Goal: Navigation & Orientation: Find specific page/section

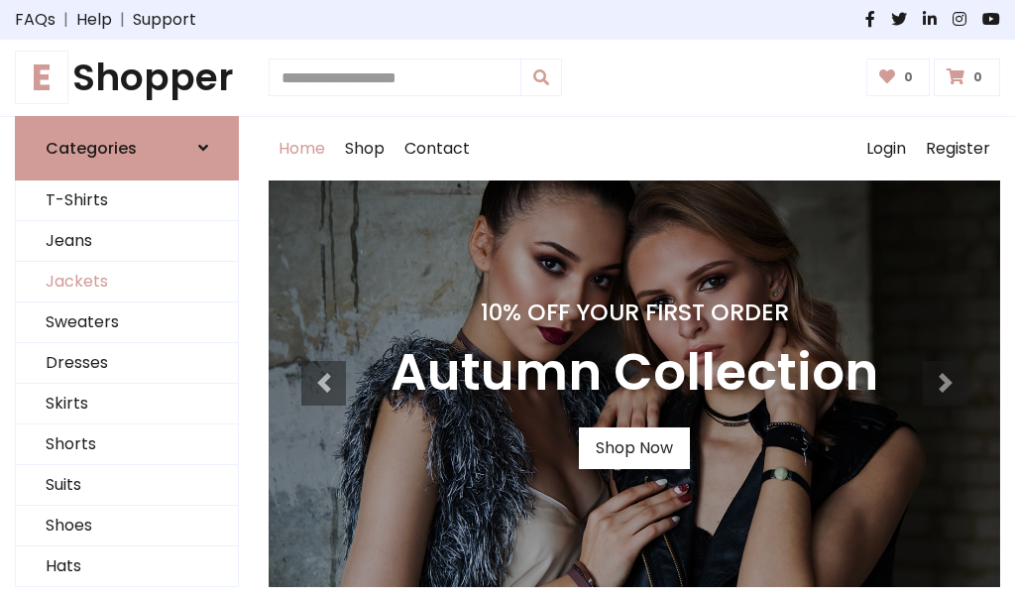
click at [127, 282] on link "Jackets" at bounding box center [127, 282] width 222 height 41
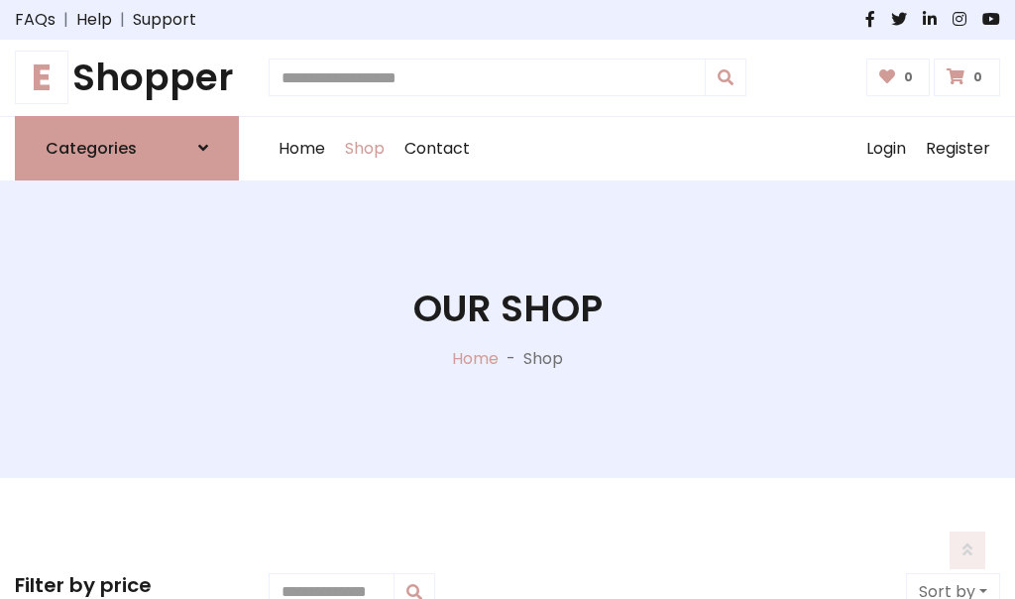
scroll to position [896, 0]
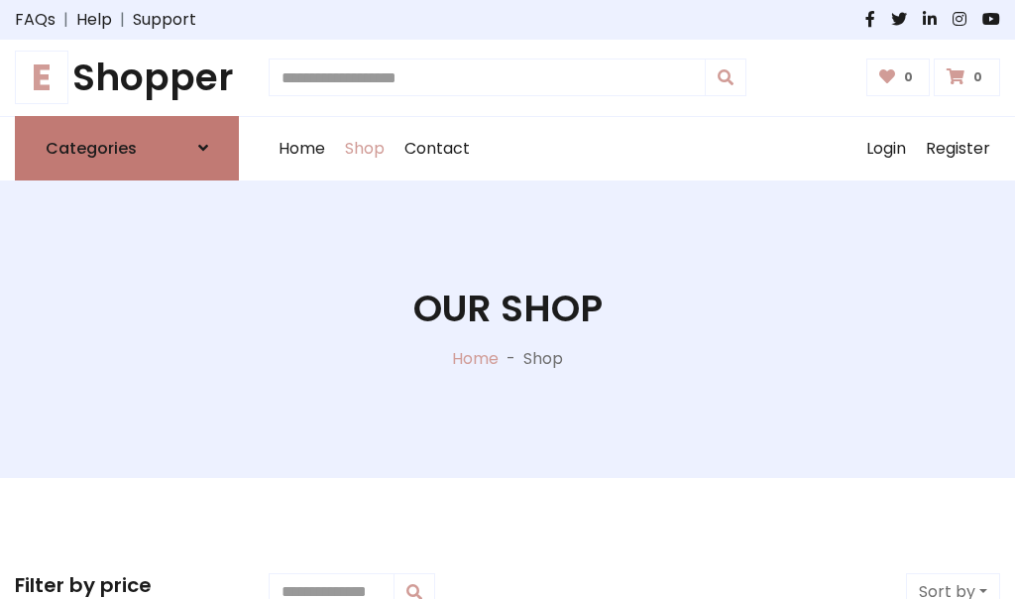
click at [127, 148] on h6 "Categories" at bounding box center [91, 148] width 91 height 19
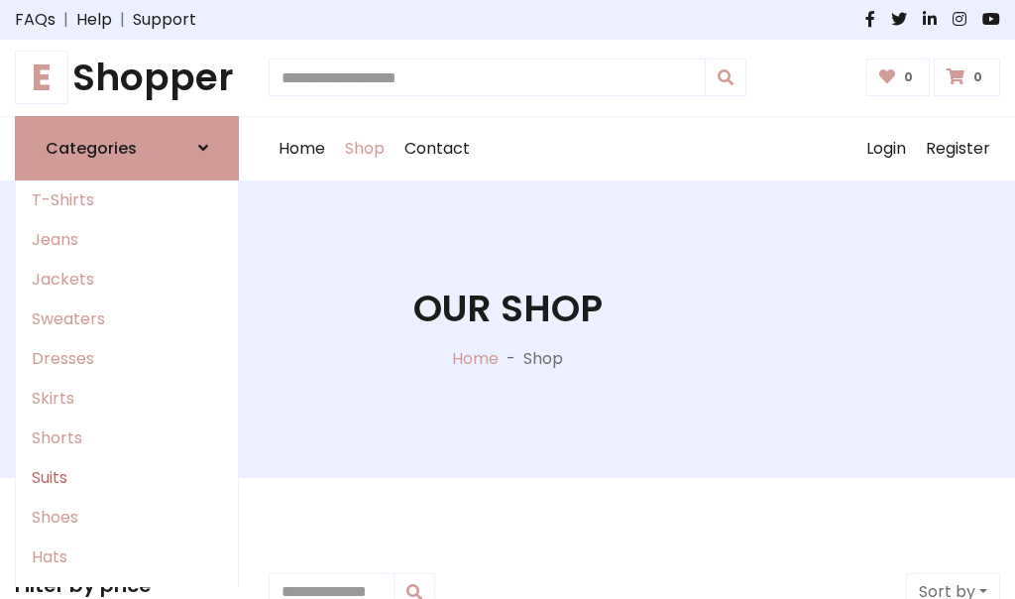
click at [127, 477] on link "Suits" at bounding box center [127, 478] width 222 height 40
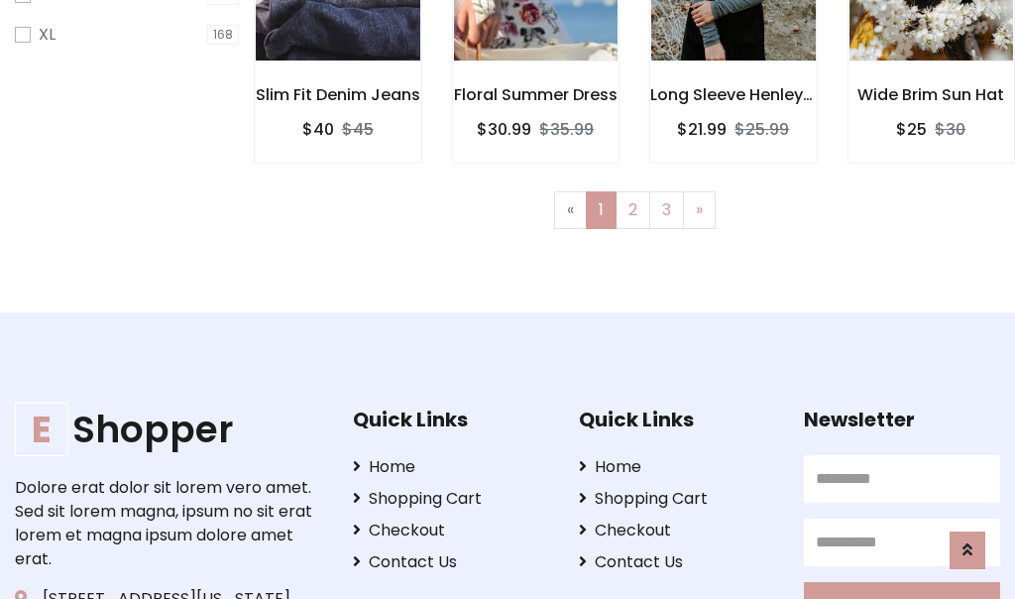
scroll to position [1333, 0]
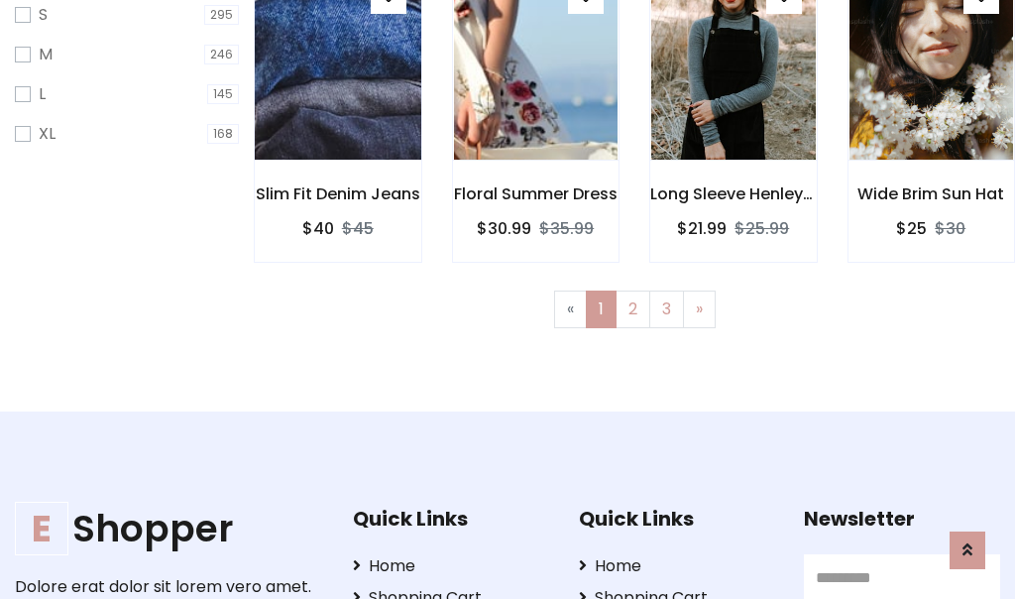
click at [337, 79] on img at bounding box center [337, 62] width 197 height 476
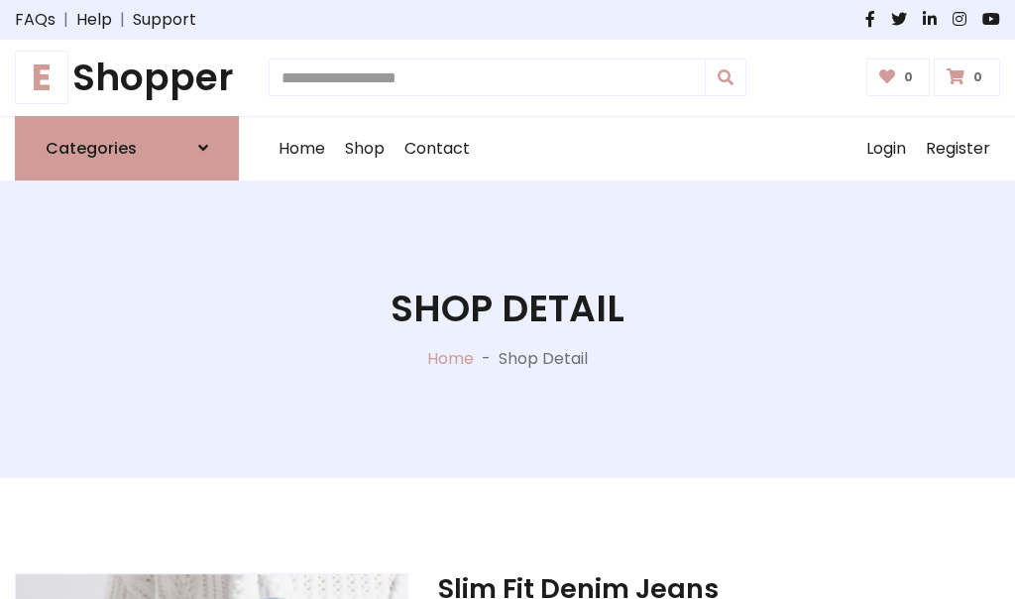
scroll to position [1853, 0]
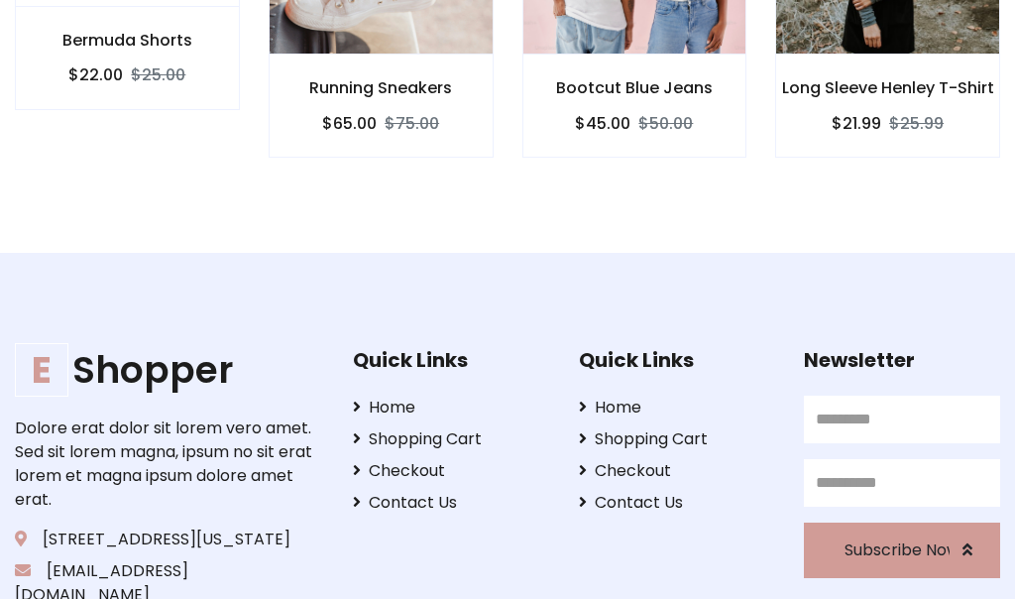
scroll to position [1851, 0]
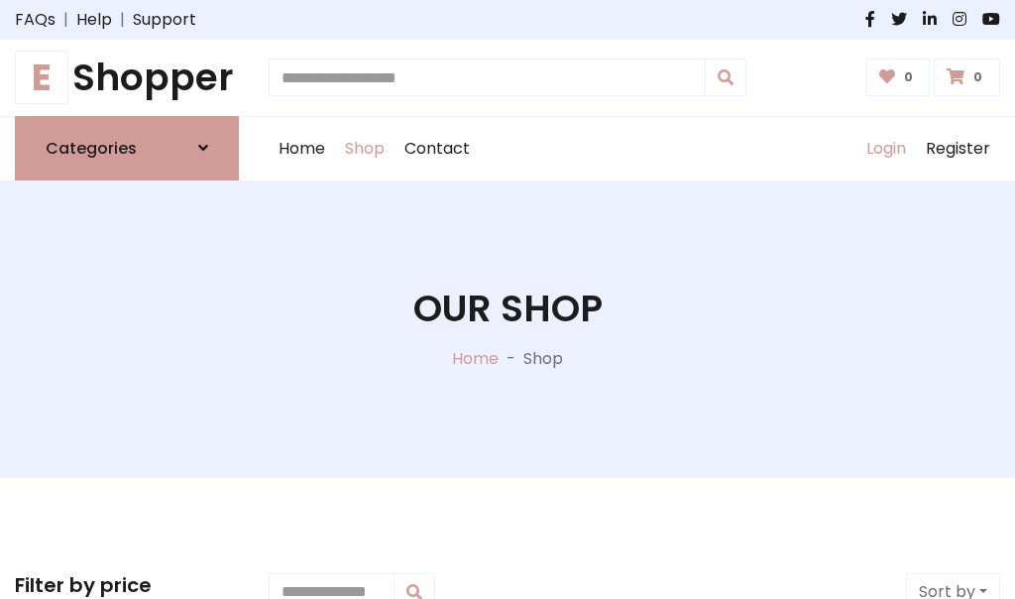
click at [885, 148] on link "Login" at bounding box center [886, 148] width 59 height 63
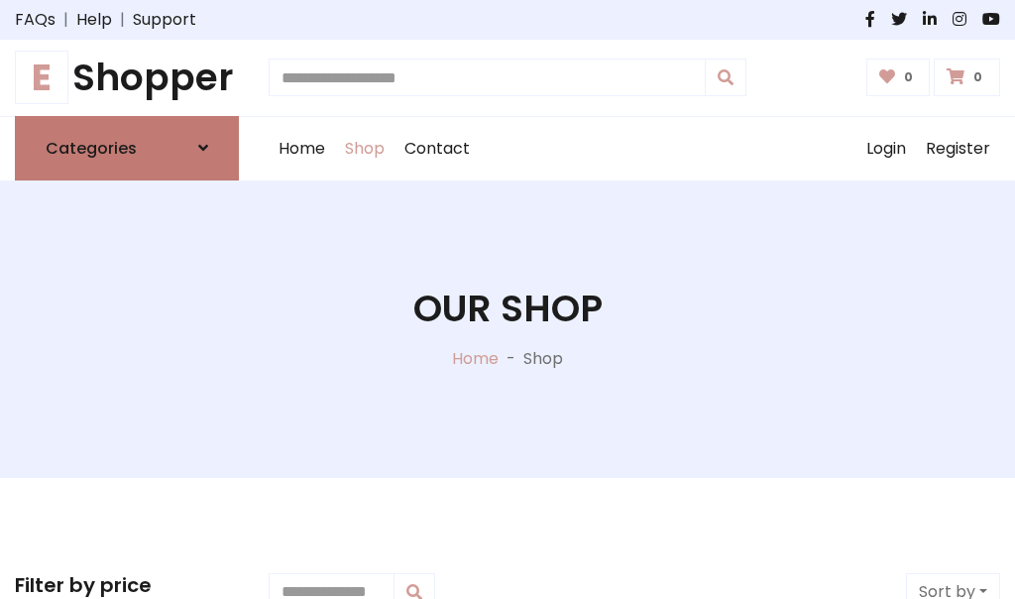
click at [203, 148] on icon at bounding box center [203, 148] width 10 height 16
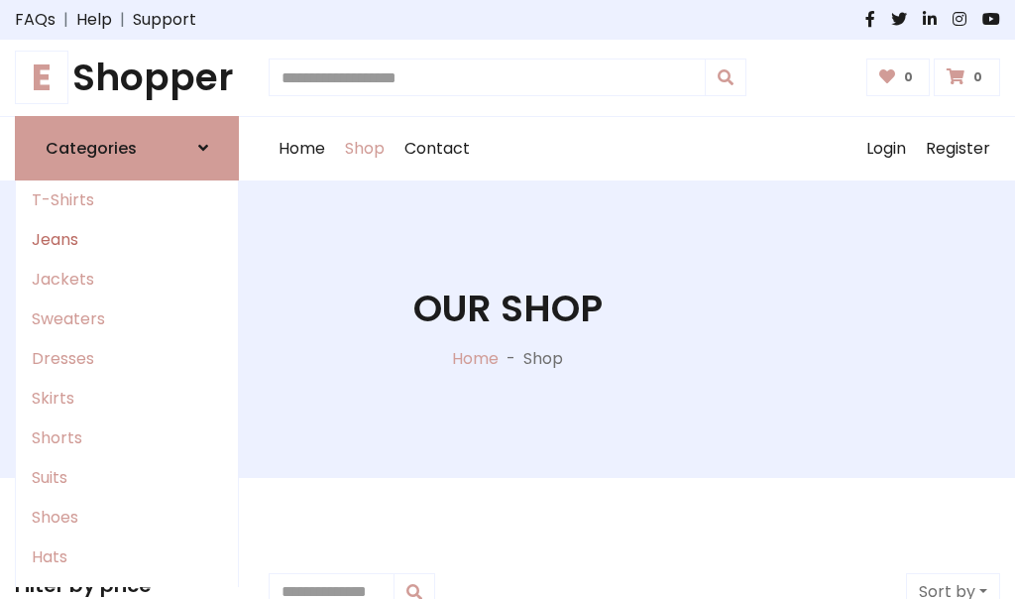
click at [127, 239] on link "Jeans" at bounding box center [127, 240] width 222 height 40
